Goal: Transaction & Acquisition: Purchase product/service

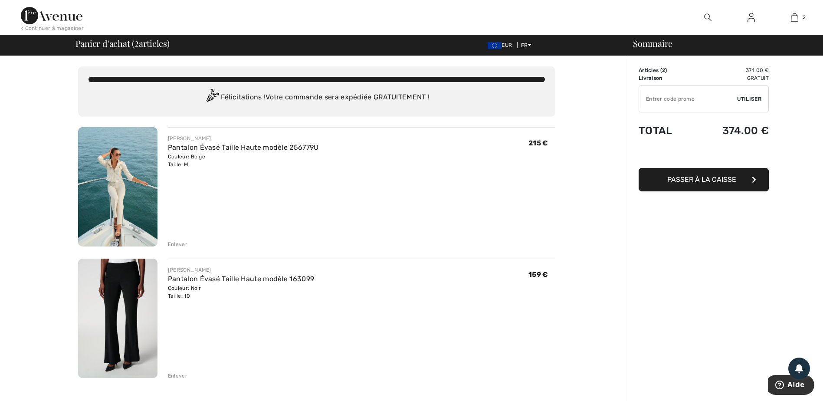
click at [750, 17] on img at bounding box center [751, 17] width 7 height 10
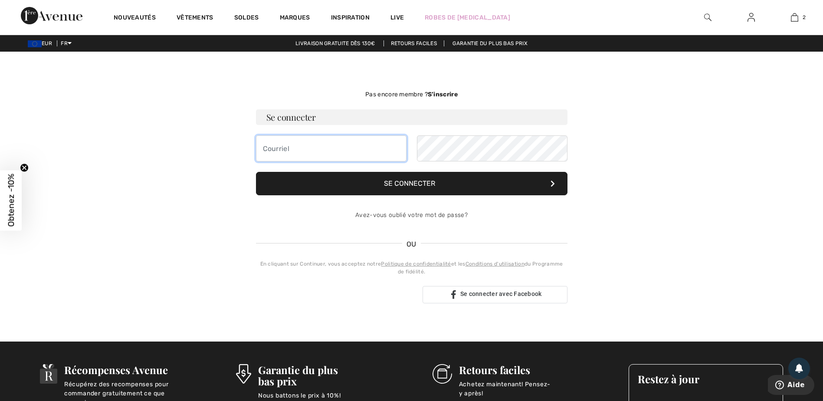
type input "perrine.lamiaux@orange.fr"
drag, startPoint x: 398, startPoint y: 184, endPoint x: 403, endPoint y: 190, distance: 7.7
click at [398, 184] on button "Se connecter" at bounding box center [412, 183] width 312 height 23
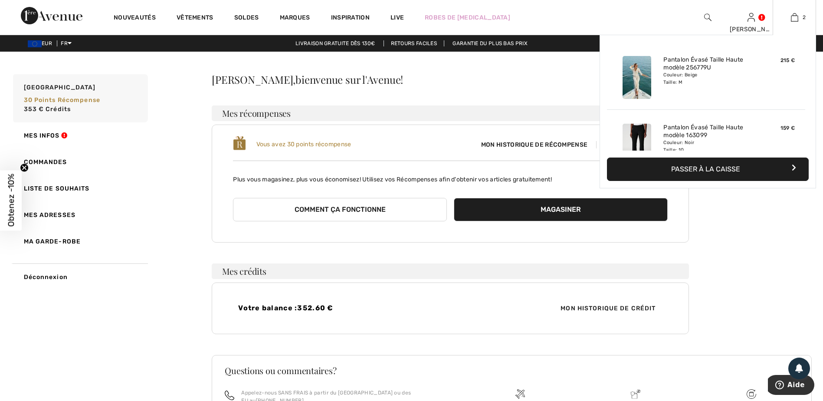
click at [728, 167] on button "Passer à la caisse" at bounding box center [708, 169] width 202 height 23
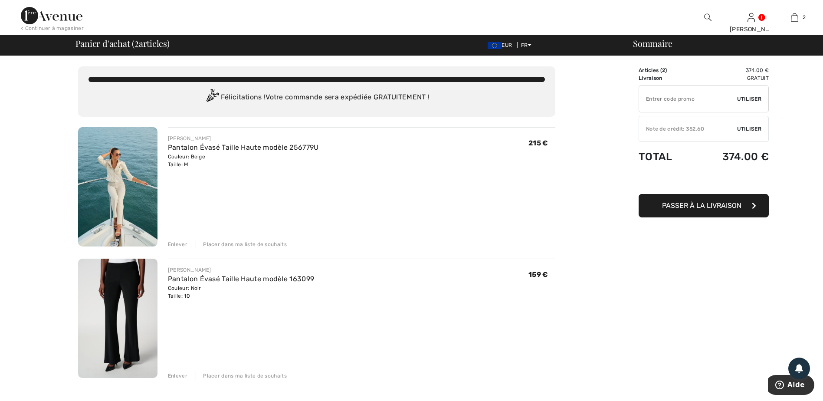
click at [93, 296] on img at bounding box center [117, 318] width 79 height 119
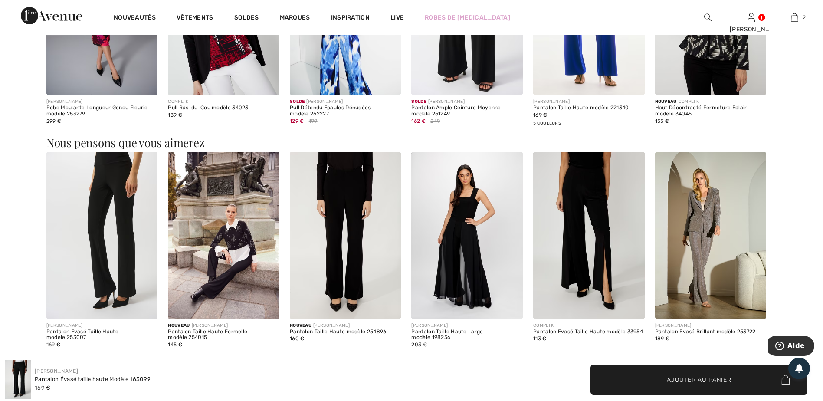
scroll to position [1432, 0]
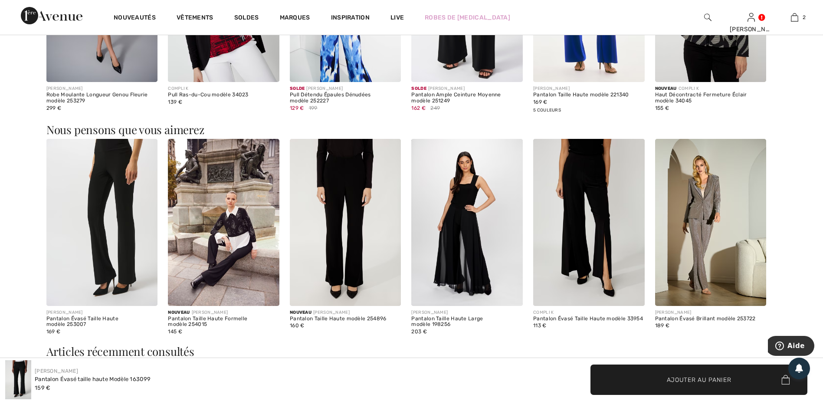
click at [114, 214] on img at bounding box center [102, 222] width 112 height 167
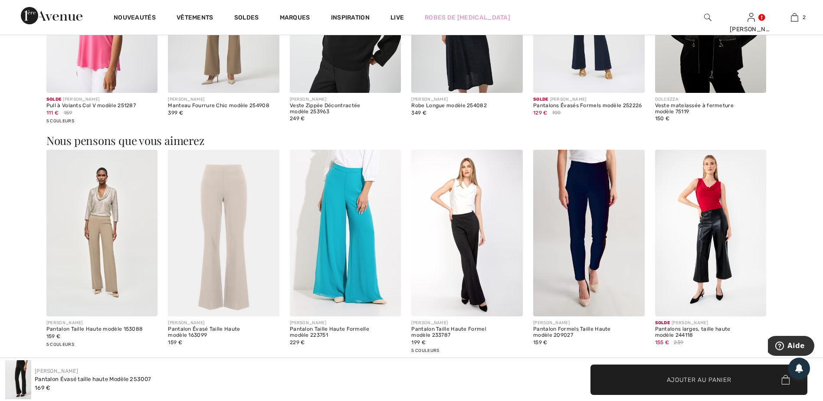
scroll to position [998, 0]
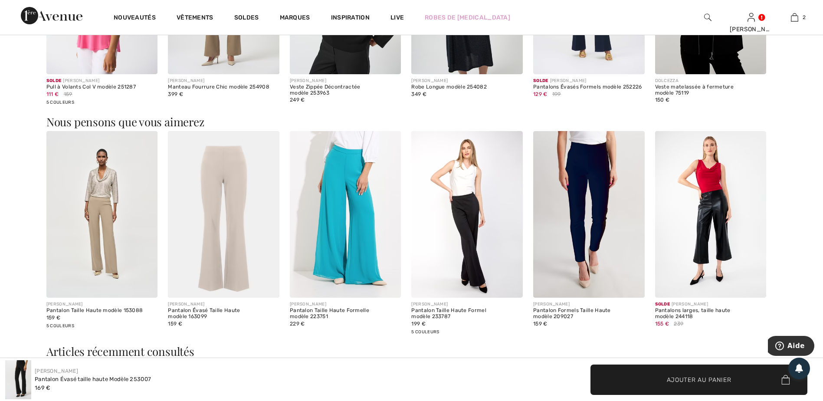
click at [232, 231] on img at bounding box center [224, 214] width 112 height 167
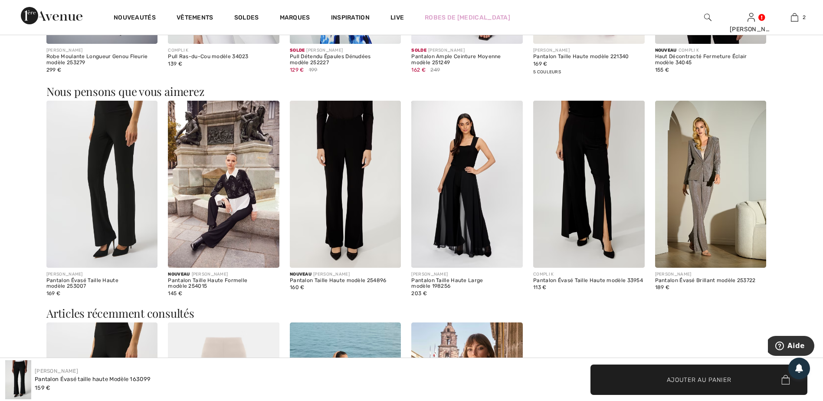
scroll to position [1476, 0]
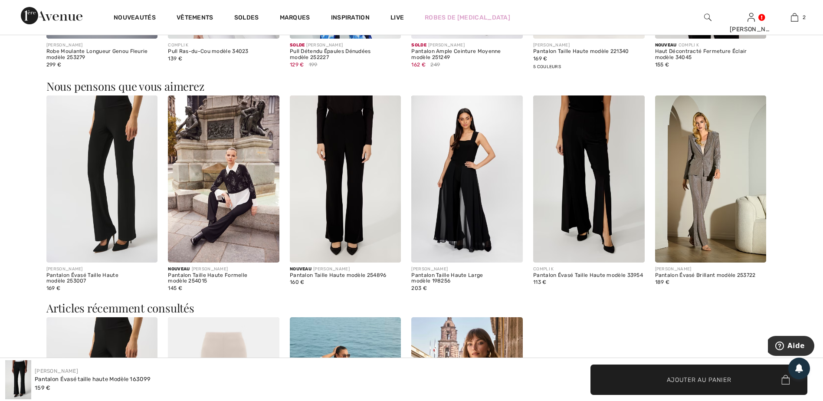
click at [349, 208] on img at bounding box center [346, 178] width 112 height 167
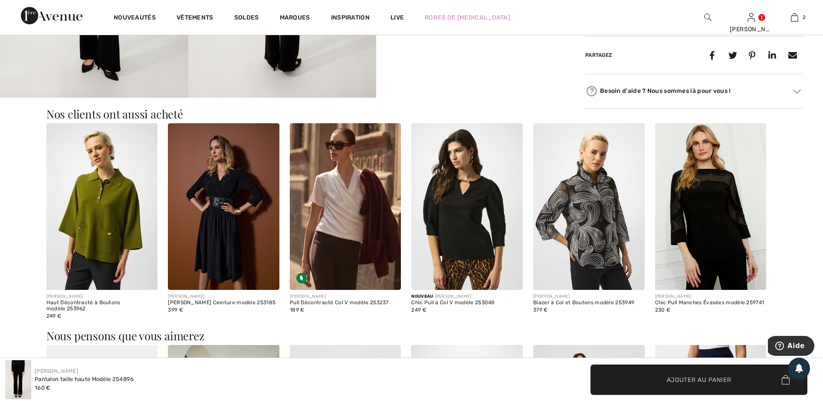
scroll to position [694, 0]
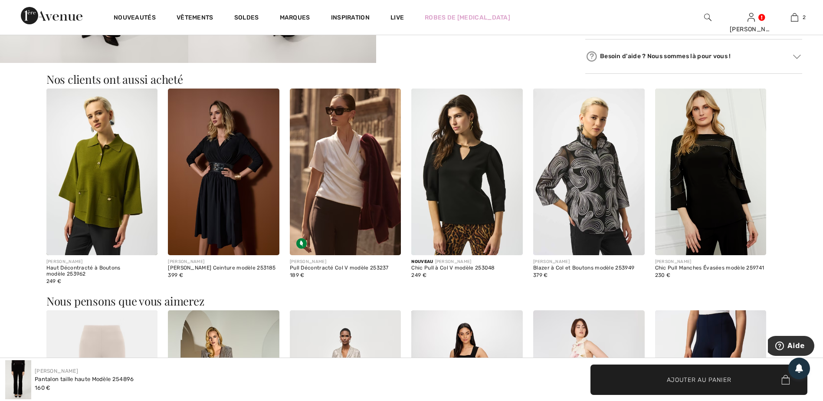
click at [95, 205] on img at bounding box center [102, 172] width 112 height 167
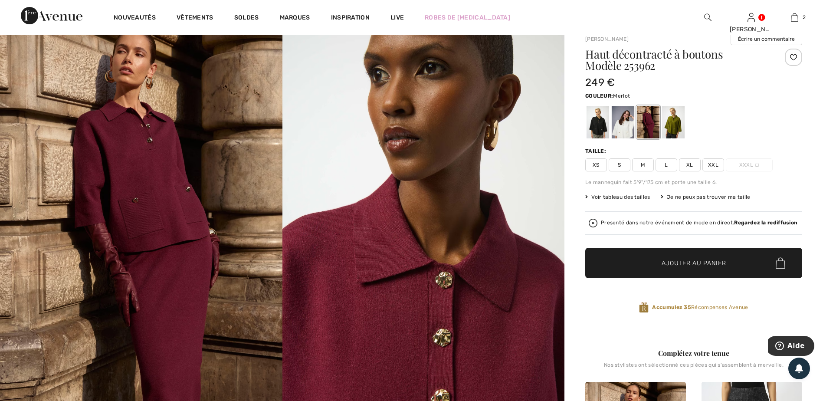
scroll to position [43, 0]
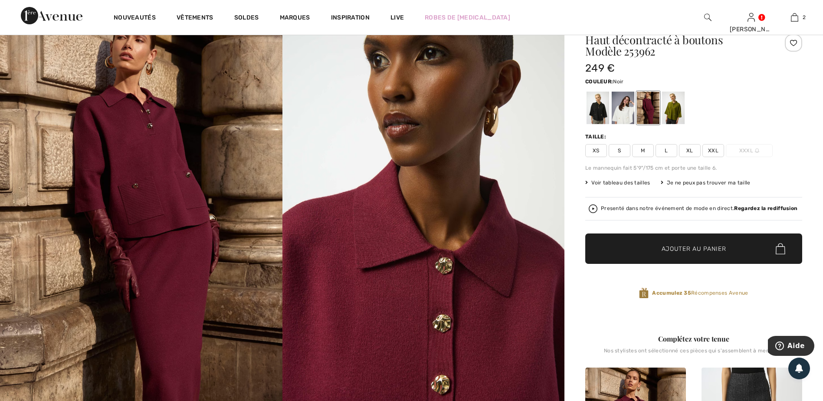
click at [598, 112] on div at bounding box center [598, 108] width 23 height 33
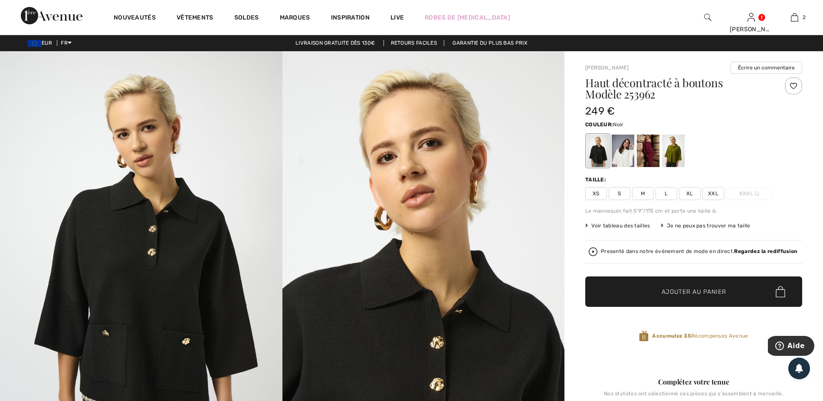
scroll to position [0, 0]
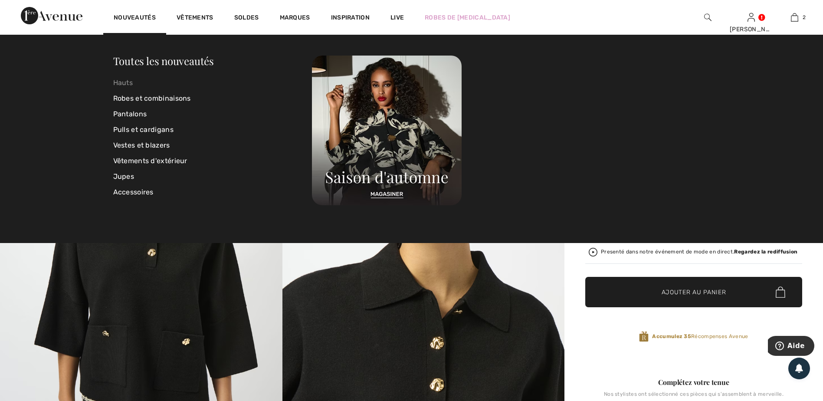
click at [127, 80] on link "Hauts" at bounding box center [212, 83] width 199 height 16
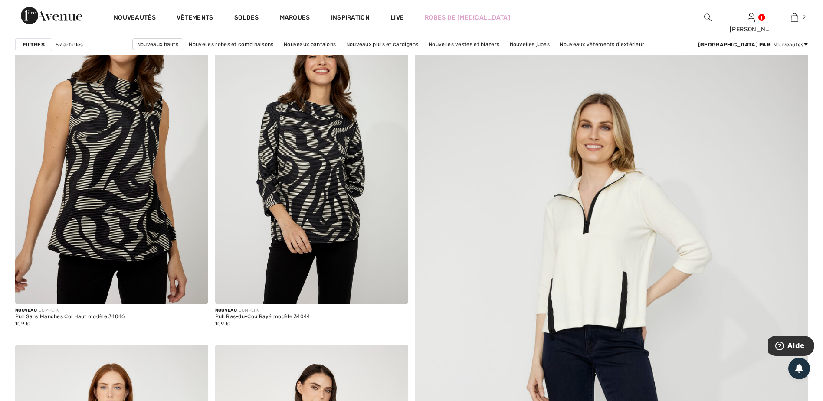
scroll to position [43, 0]
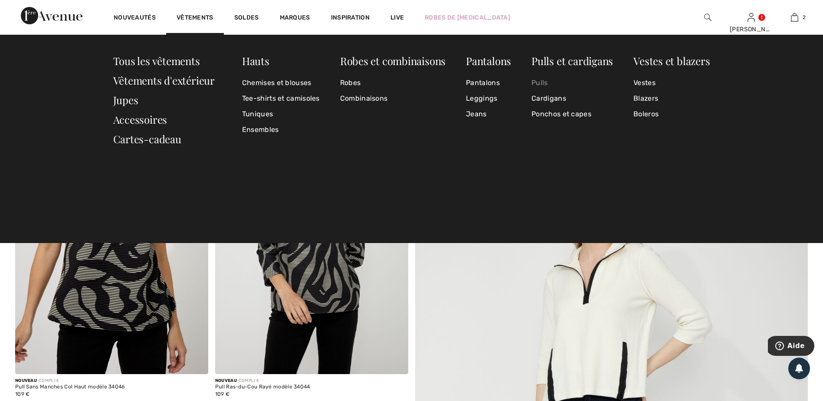
click at [541, 80] on link "Pulls" at bounding box center [573, 83] width 82 height 16
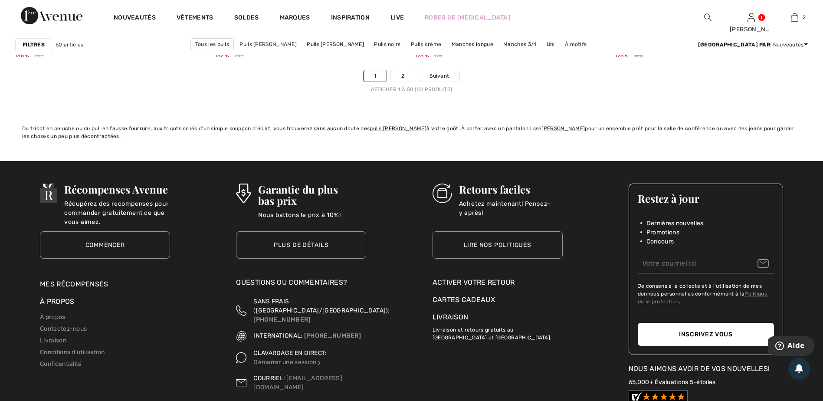
scroll to position [4905, 0]
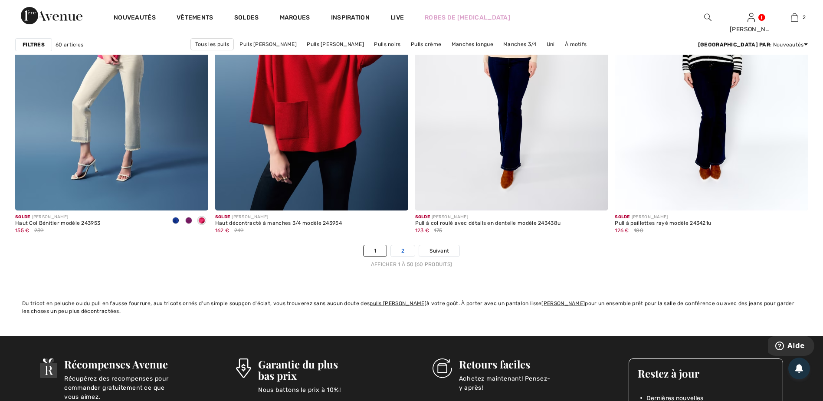
click at [398, 251] on link "2" at bounding box center [403, 250] width 24 height 11
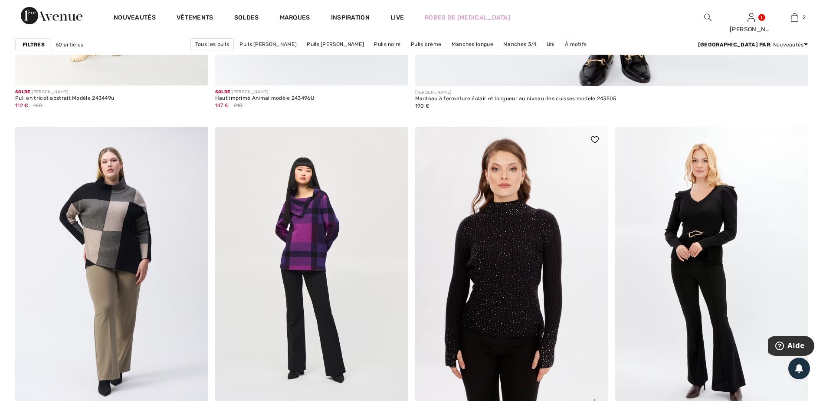
scroll to position [651, 0]
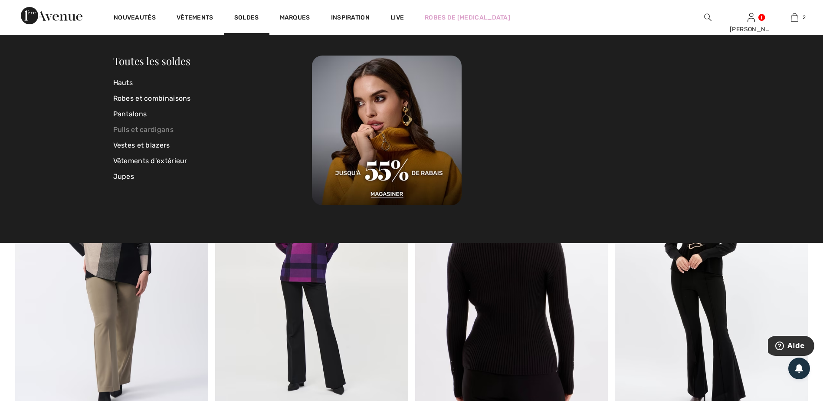
click at [121, 128] on link "Pulls et cardigans" at bounding box center [212, 130] width 199 height 16
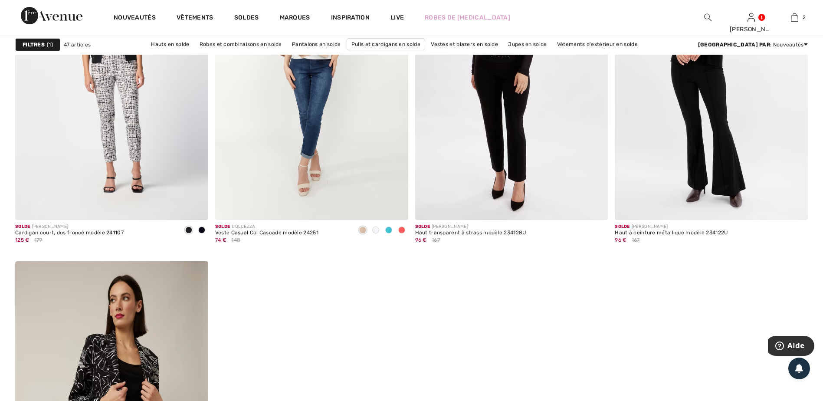
scroll to position [4471, 0]
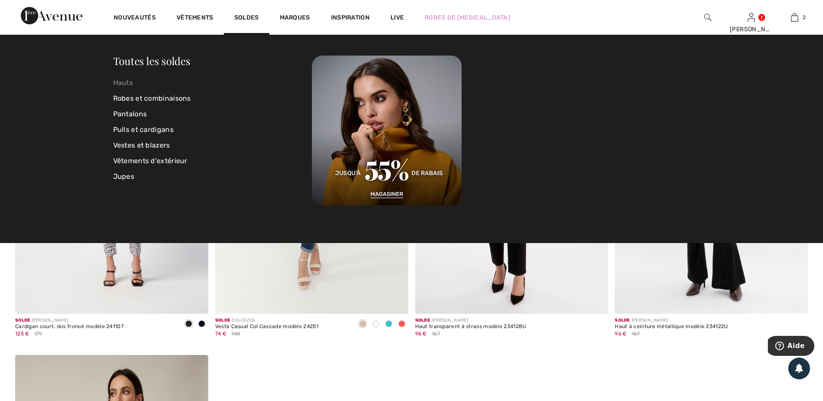
click at [123, 83] on link "Hauts" at bounding box center [212, 83] width 199 height 16
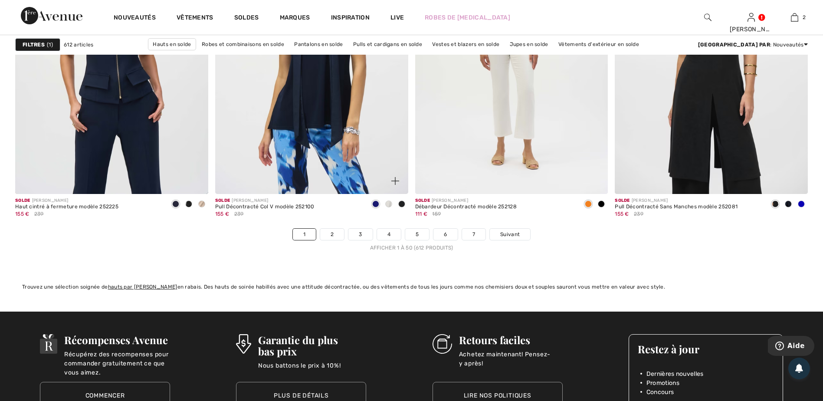
scroll to position [4948, 0]
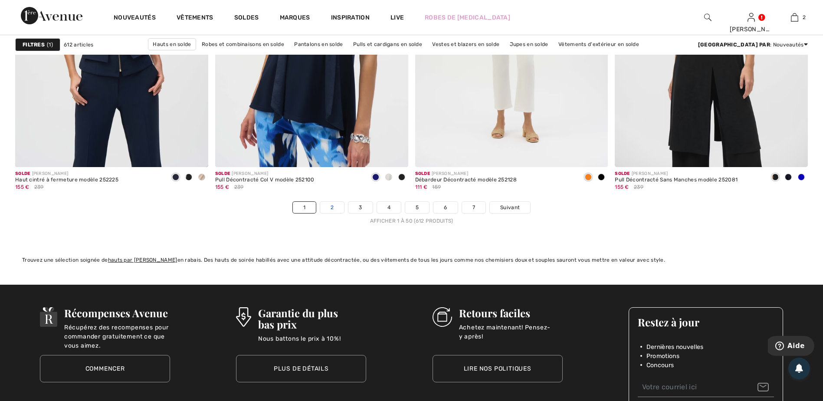
click at [327, 207] on link "2" at bounding box center [332, 207] width 24 height 11
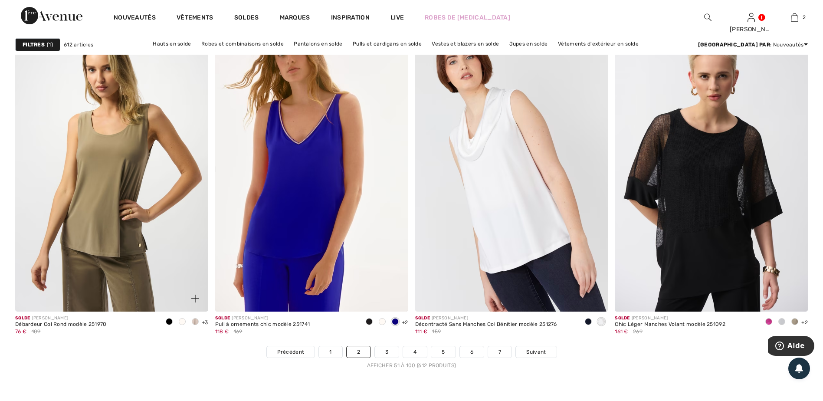
scroll to position [4818, 0]
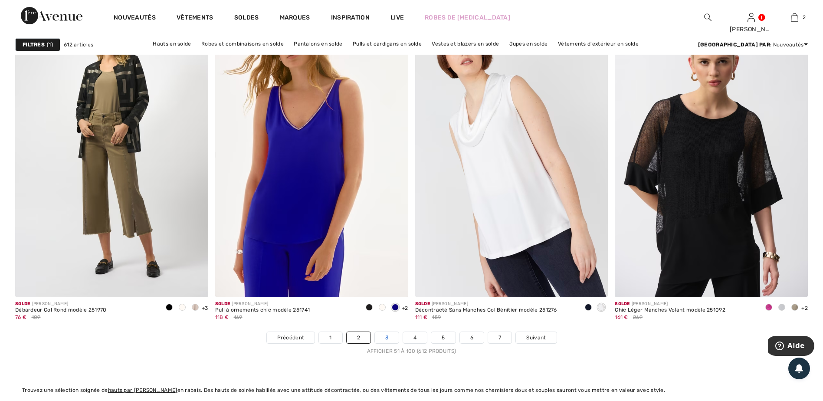
click at [385, 339] on link "3" at bounding box center [387, 337] width 24 height 11
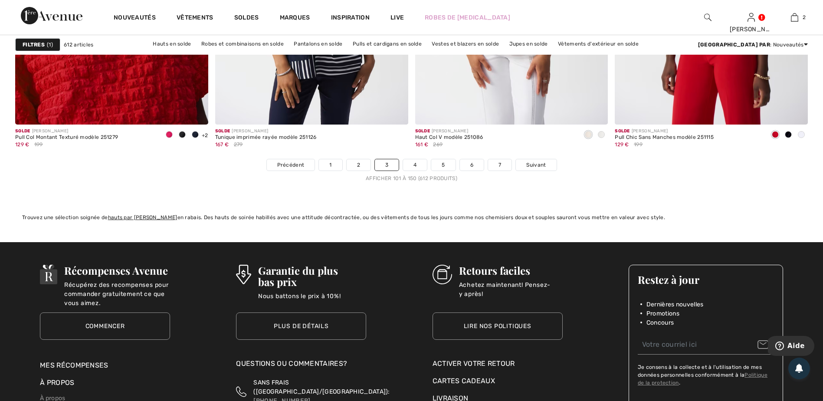
scroll to position [4992, 0]
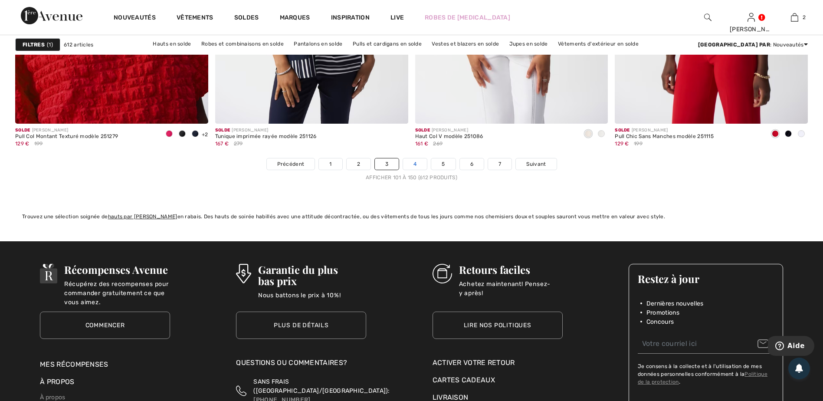
click at [413, 167] on link "4" at bounding box center [415, 163] width 24 height 11
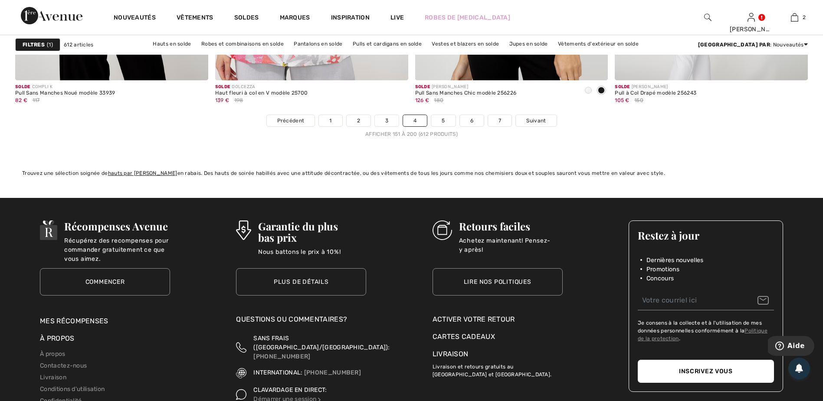
scroll to position [5078, 0]
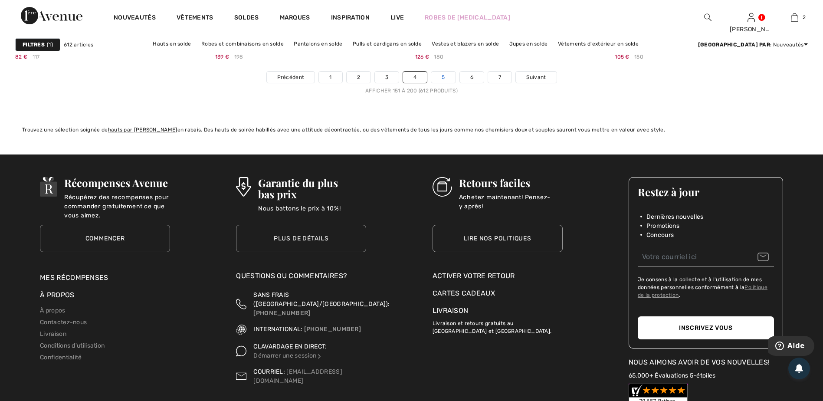
click at [446, 73] on link "5" at bounding box center [443, 77] width 24 height 11
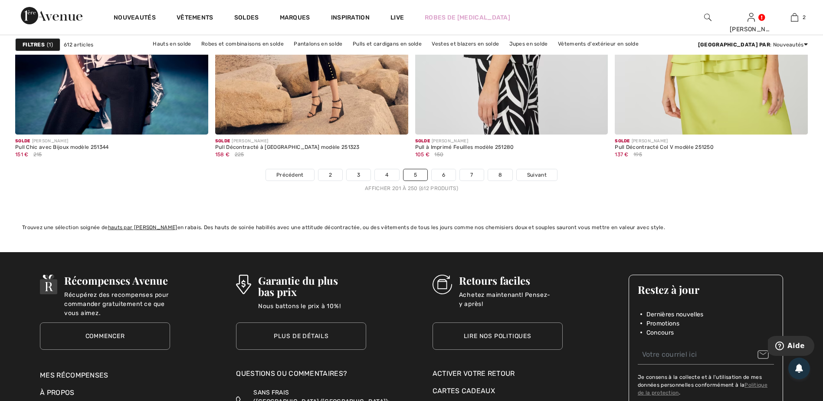
scroll to position [4992, 0]
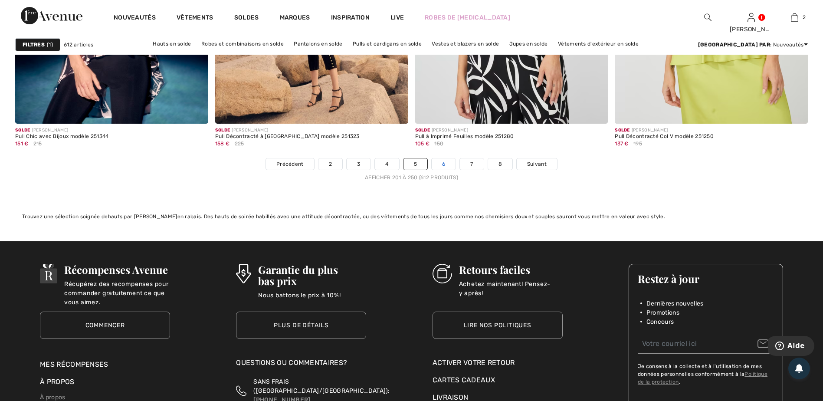
click at [442, 167] on link "6" at bounding box center [444, 163] width 24 height 11
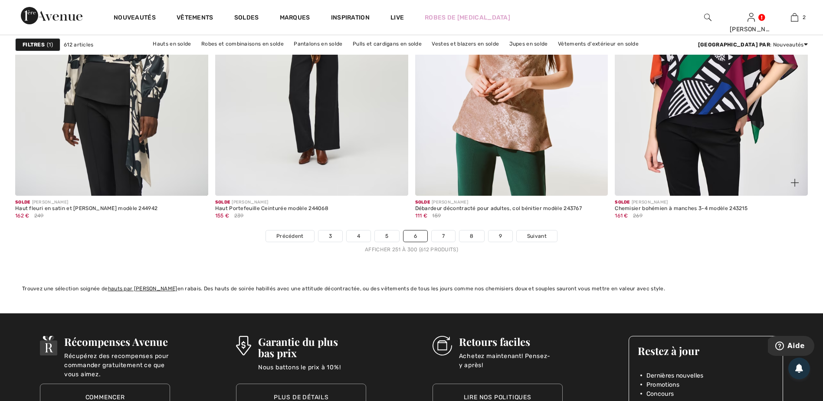
scroll to position [4948, 0]
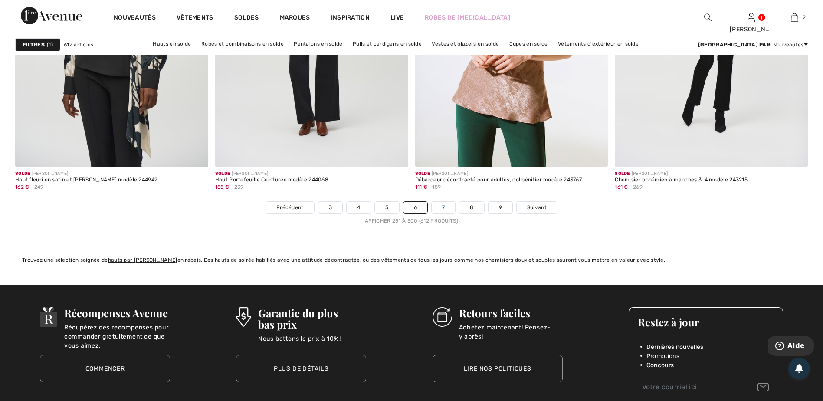
click at [447, 207] on link "7" at bounding box center [443, 207] width 23 height 11
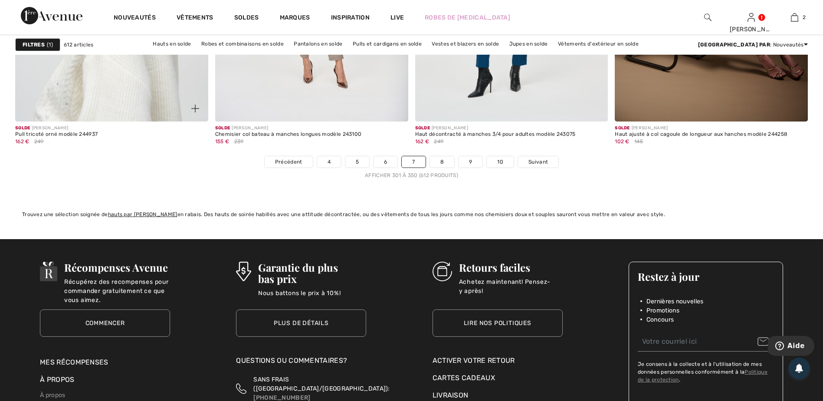
scroll to position [5035, 0]
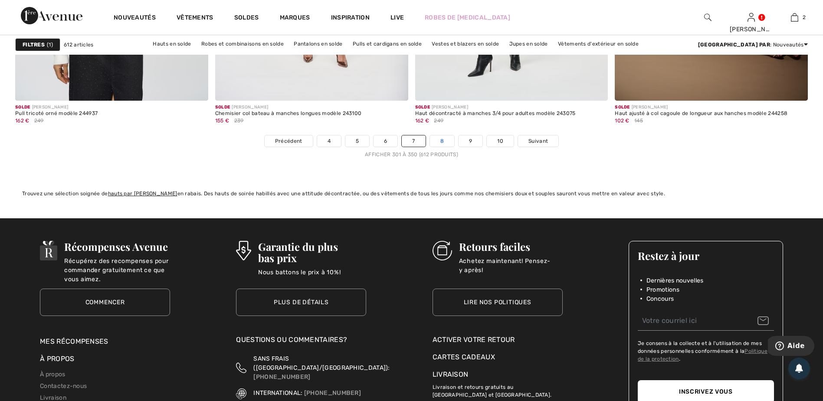
click at [440, 135] on link "8" at bounding box center [442, 140] width 24 height 11
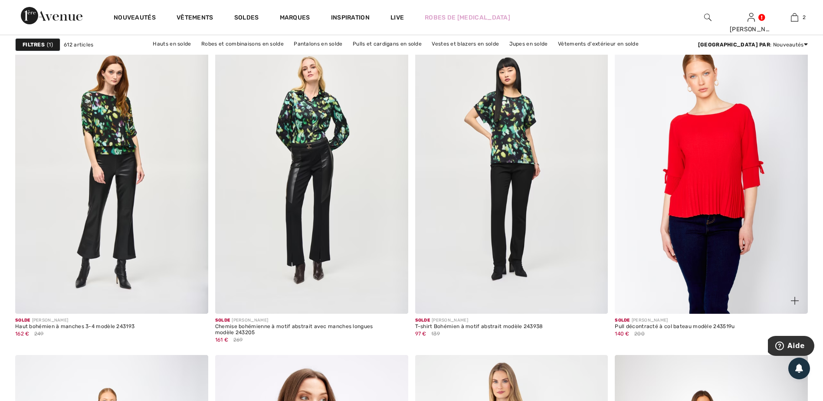
scroll to position [4731, 0]
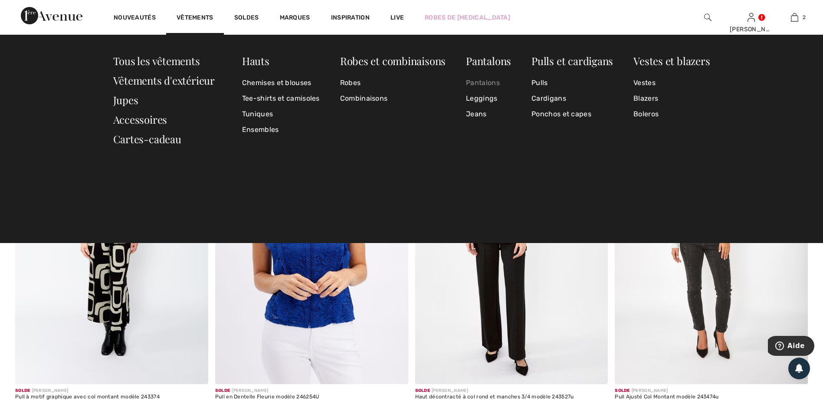
click at [488, 82] on link "Pantalons" at bounding box center [488, 83] width 45 height 16
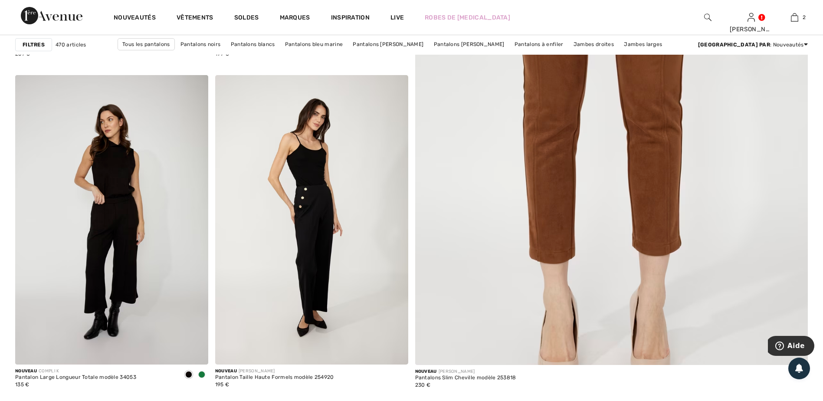
scroll to position [391, 0]
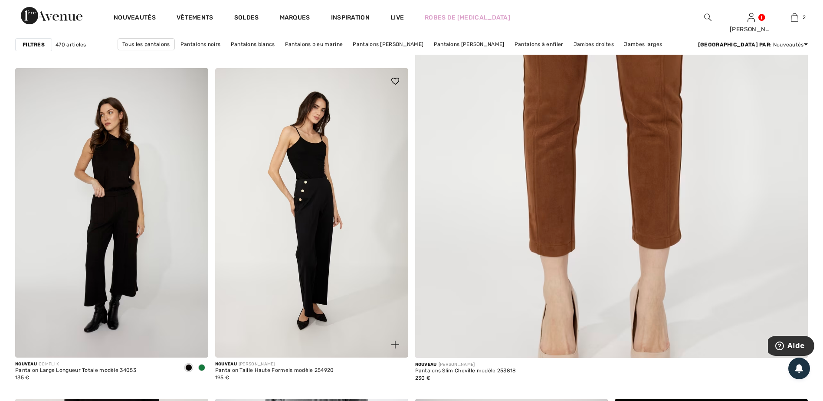
click at [318, 188] on img at bounding box center [311, 213] width 193 height 290
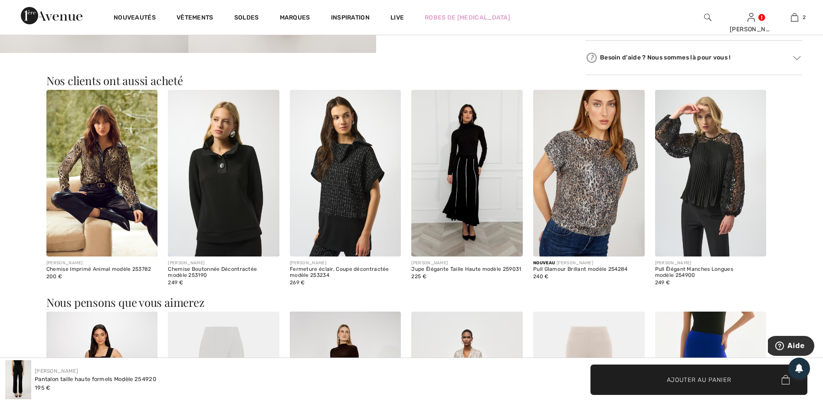
scroll to position [738, 0]
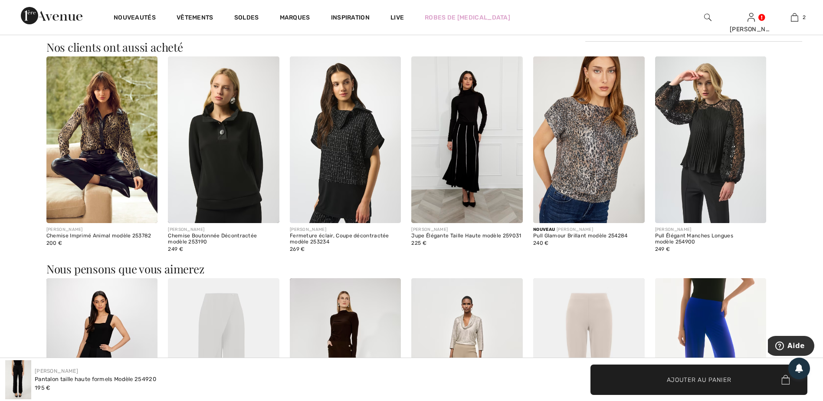
click at [97, 125] on img at bounding box center [102, 139] width 112 height 167
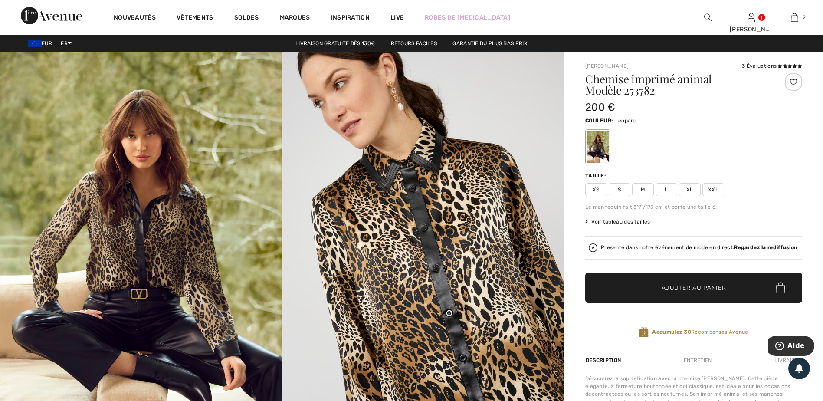
click at [182, 231] on img at bounding box center [141, 264] width 283 height 424
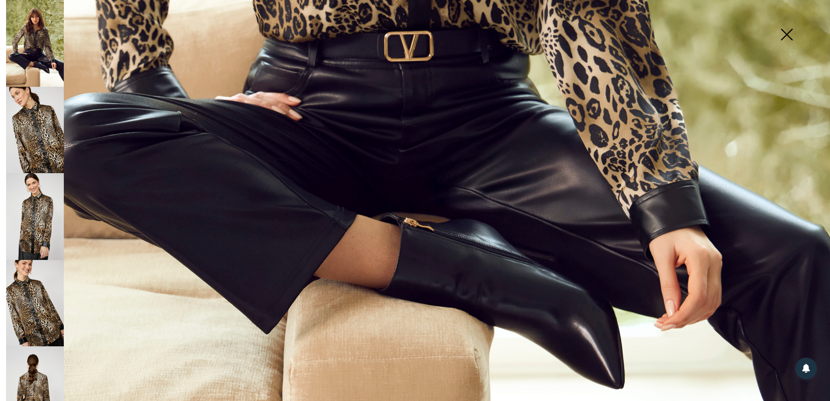
scroll to position [651, 0]
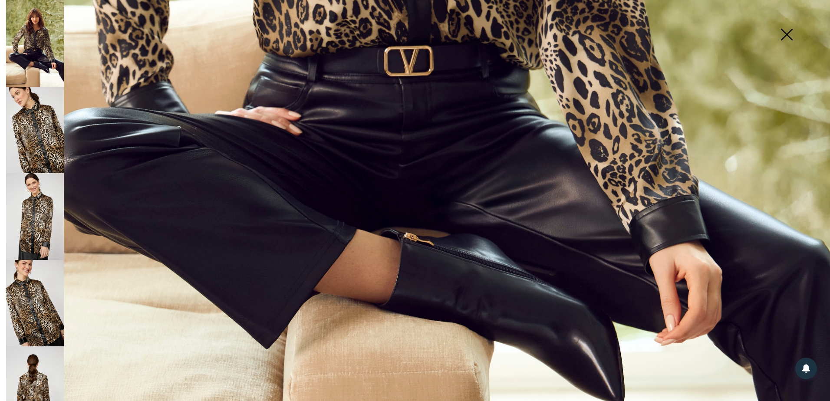
click at [29, 145] on img at bounding box center [35, 130] width 58 height 87
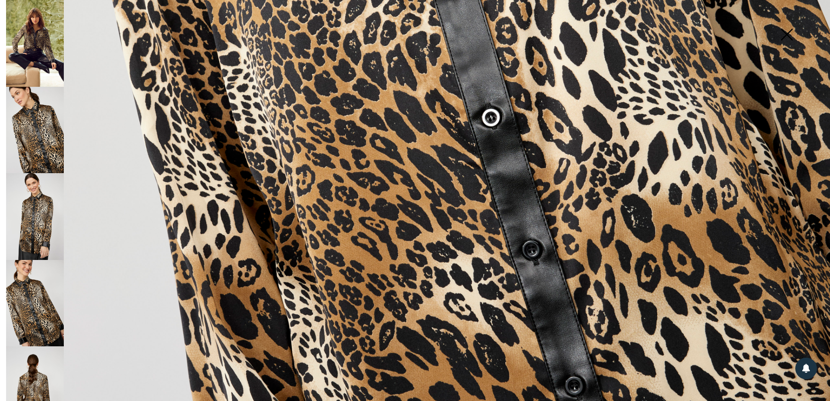
click at [46, 223] on img at bounding box center [35, 216] width 58 height 87
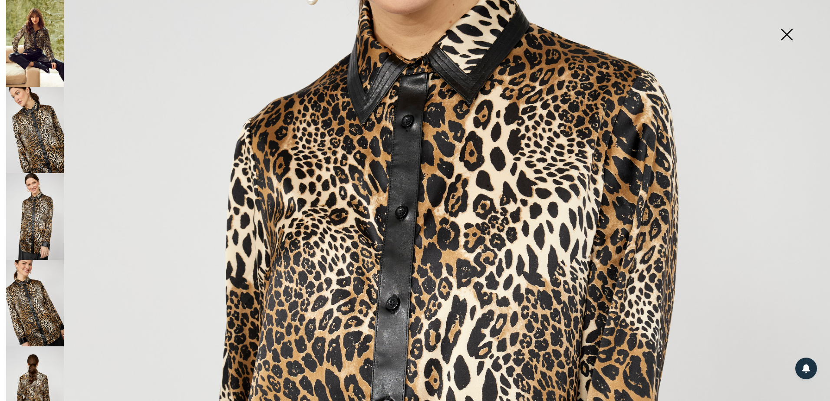
scroll to position [227, 0]
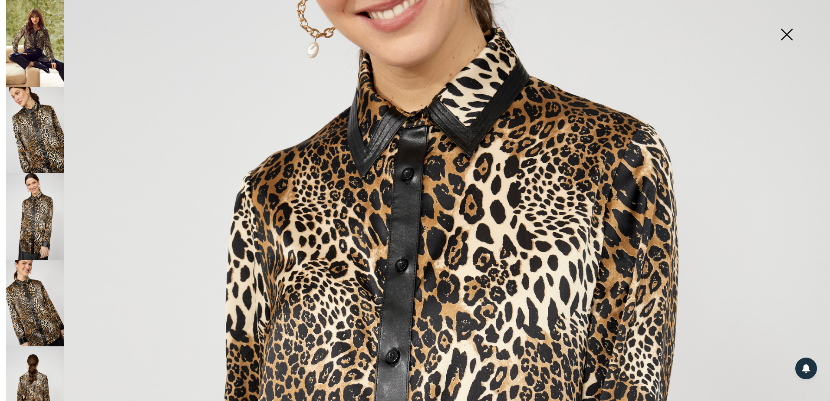
click at [48, 304] on img at bounding box center [35, 303] width 58 height 87
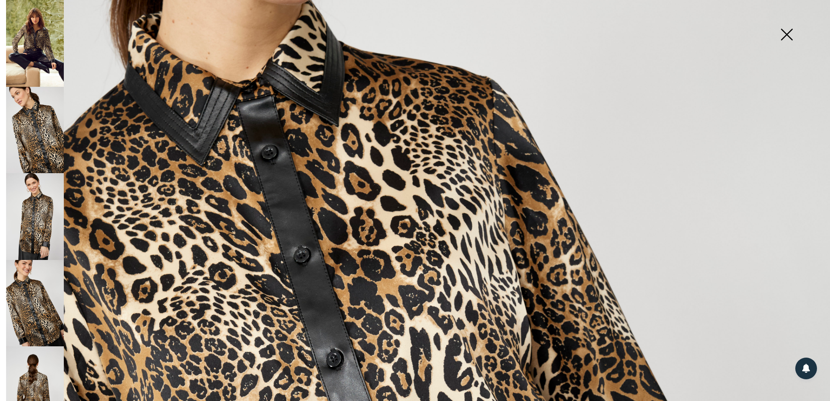
click at [35, 368] on img at bounding box center [35, 389] width 58 height 87
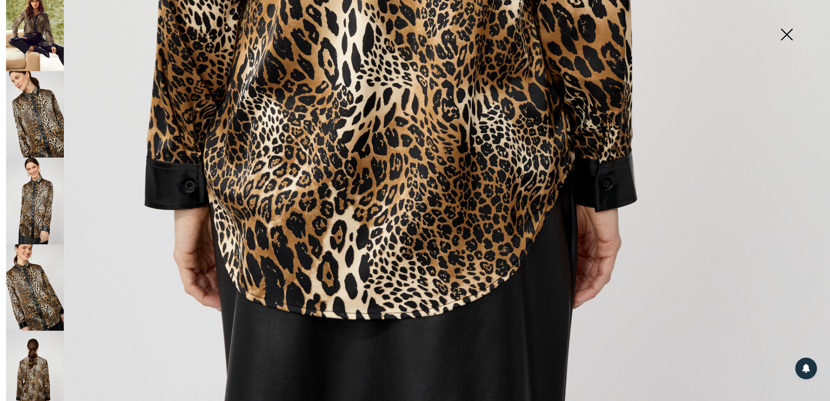
scroll to position [0, 0]
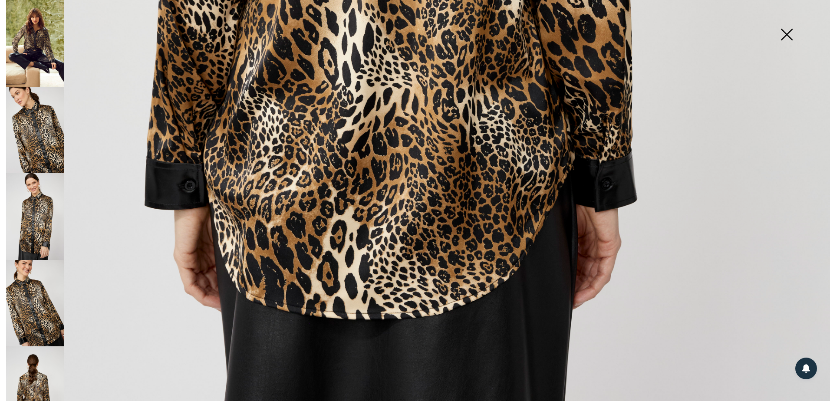
click at [31, 313] on img at bounding box center [35, 303] width 58 height 87
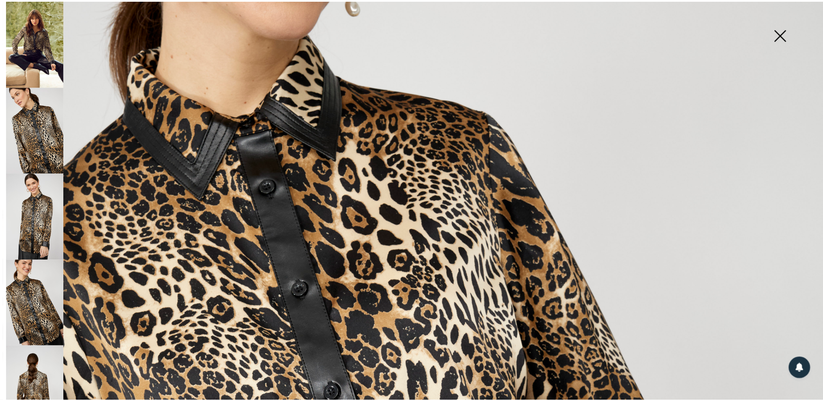
scroll to position [183, 0]
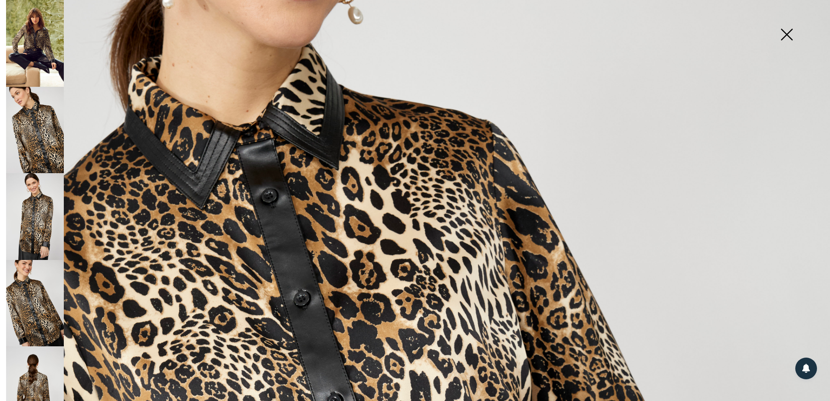
click at [782, 38] on img at bounding box center [786, 35] width 43 height 45
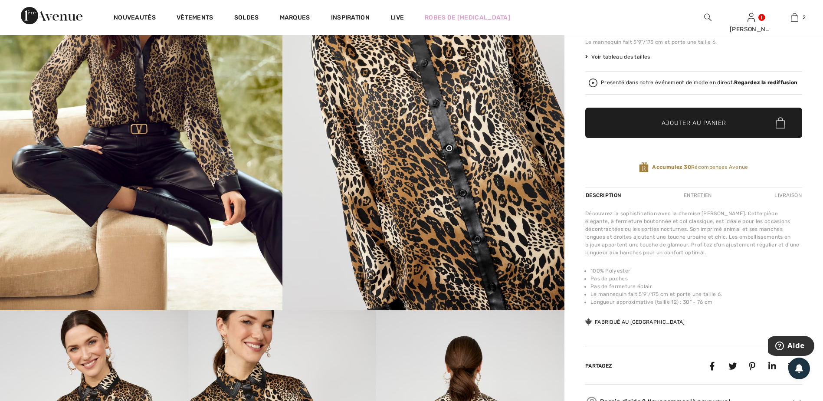
scroll to position [43, 0]
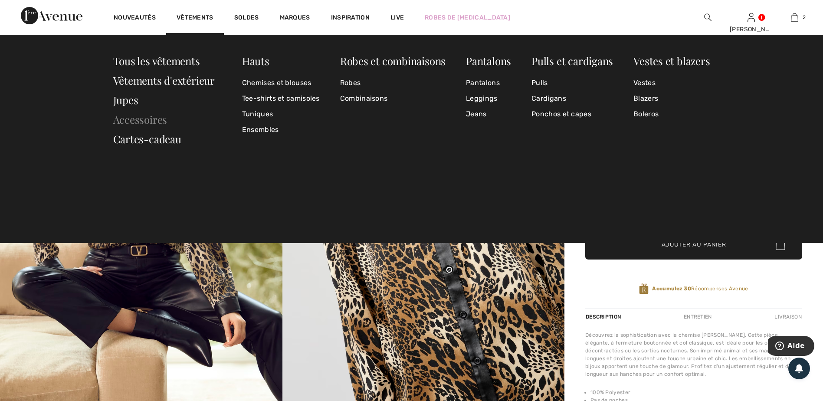
click at [136, 120] on link "Accessoires" at bounding box center [140, 119] width 54 height 14
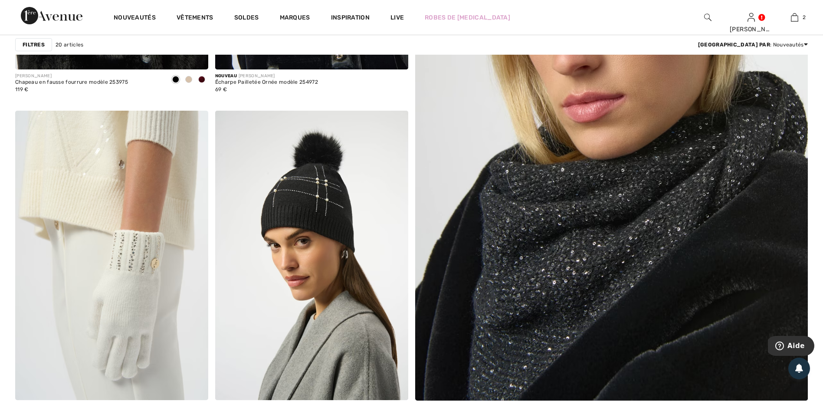
scroll to position [347, 0]
